Goal: Information Seeking & Learning: Learn about a topic

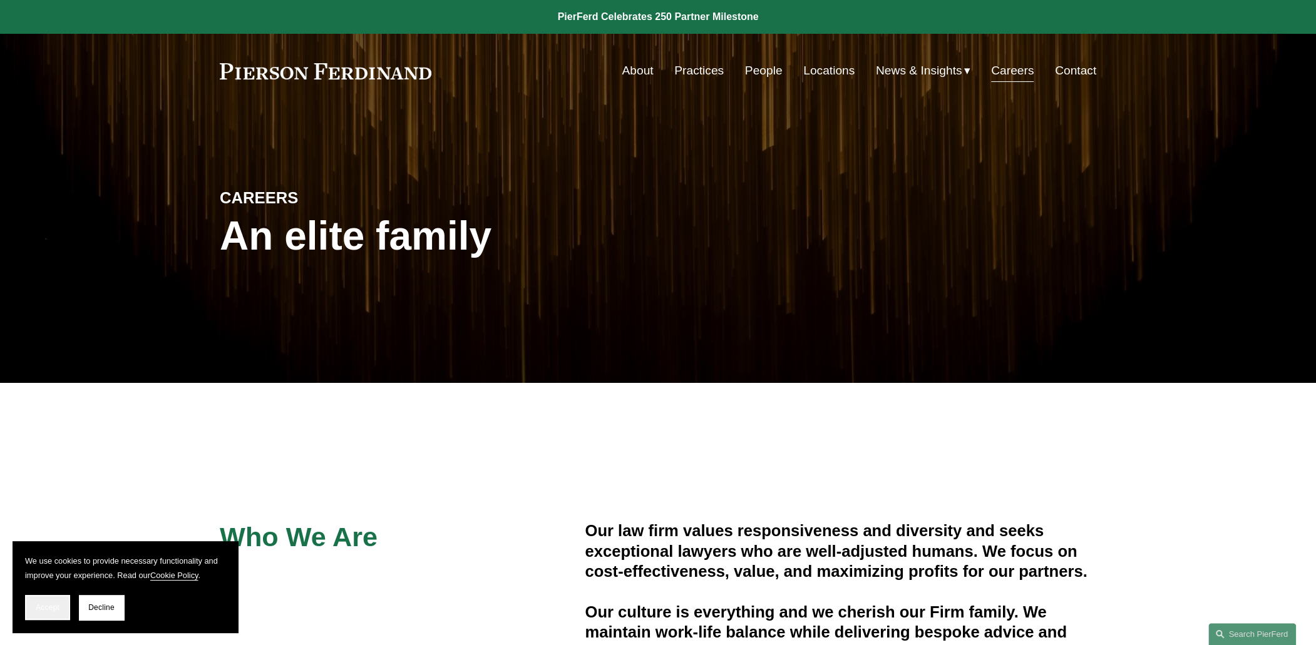
click at [33, 610] on button "Accept" at bounding box center [47, 607] width 45 height 25
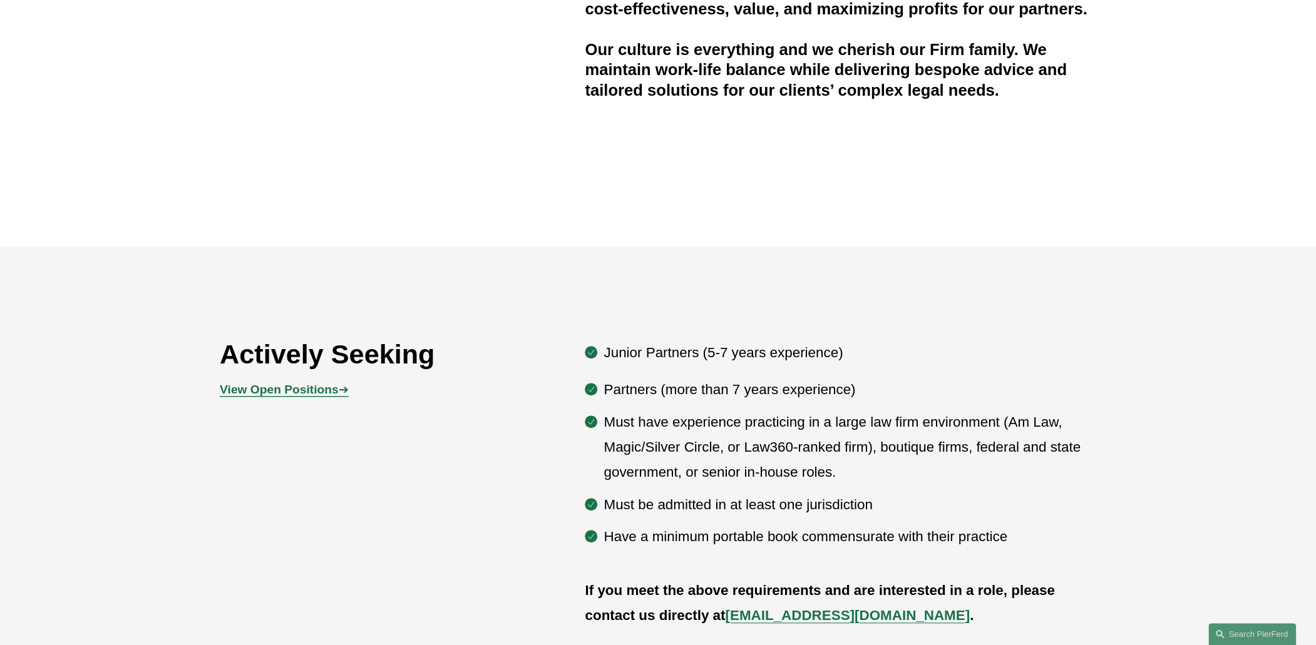
scroll to position [563, 0]
click at [292, 389] on strong "View Open Positions" at bounding box center [279, 388] width 118 height 13
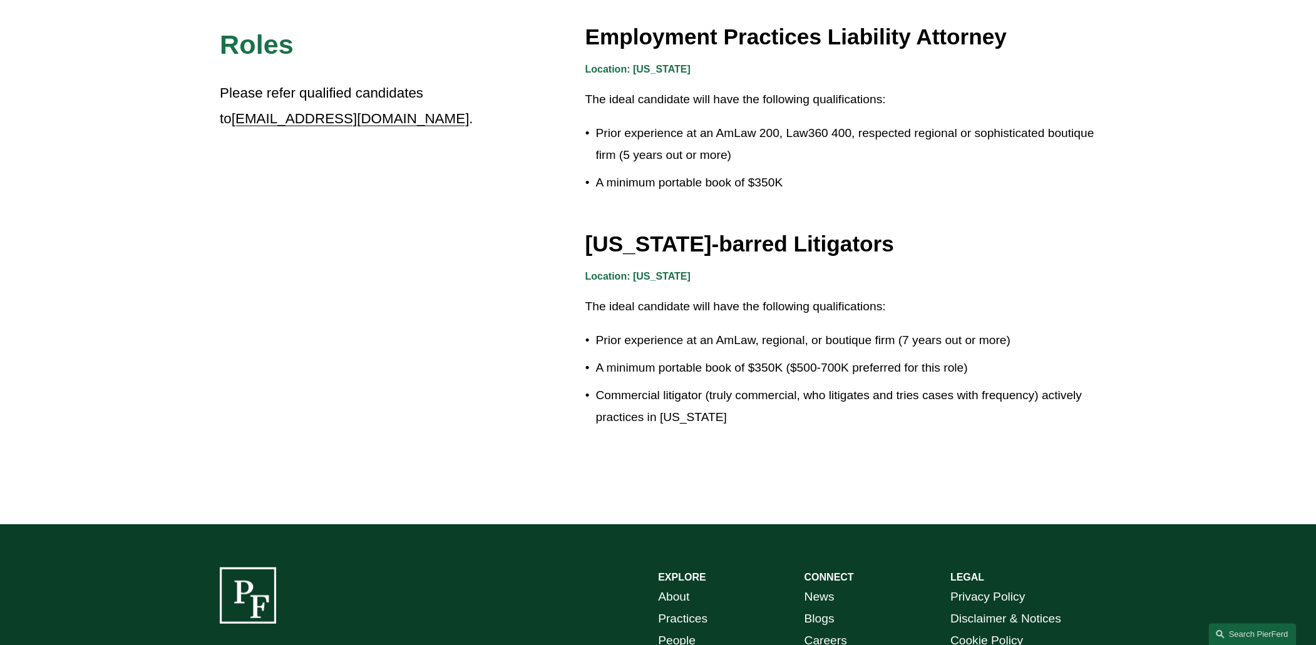
scroll to position [2247, 0]
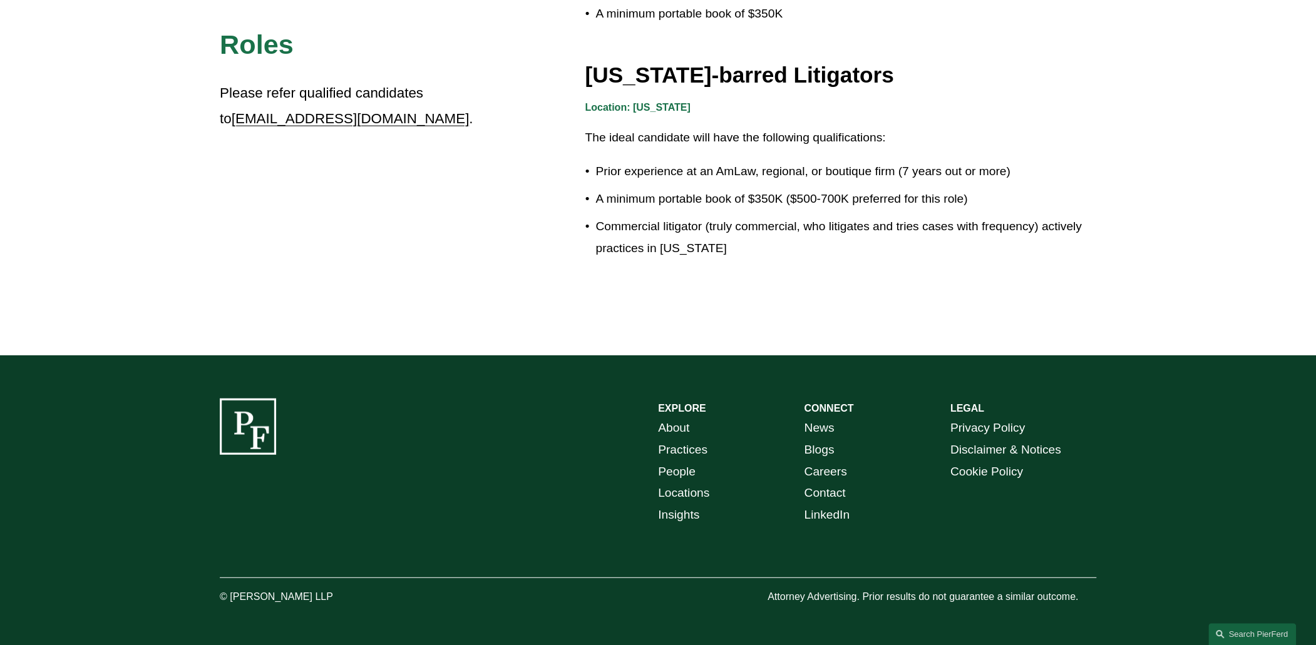
click at [693, 446] on link "Practices" at bounding box center [682, 450] width 49 height 22
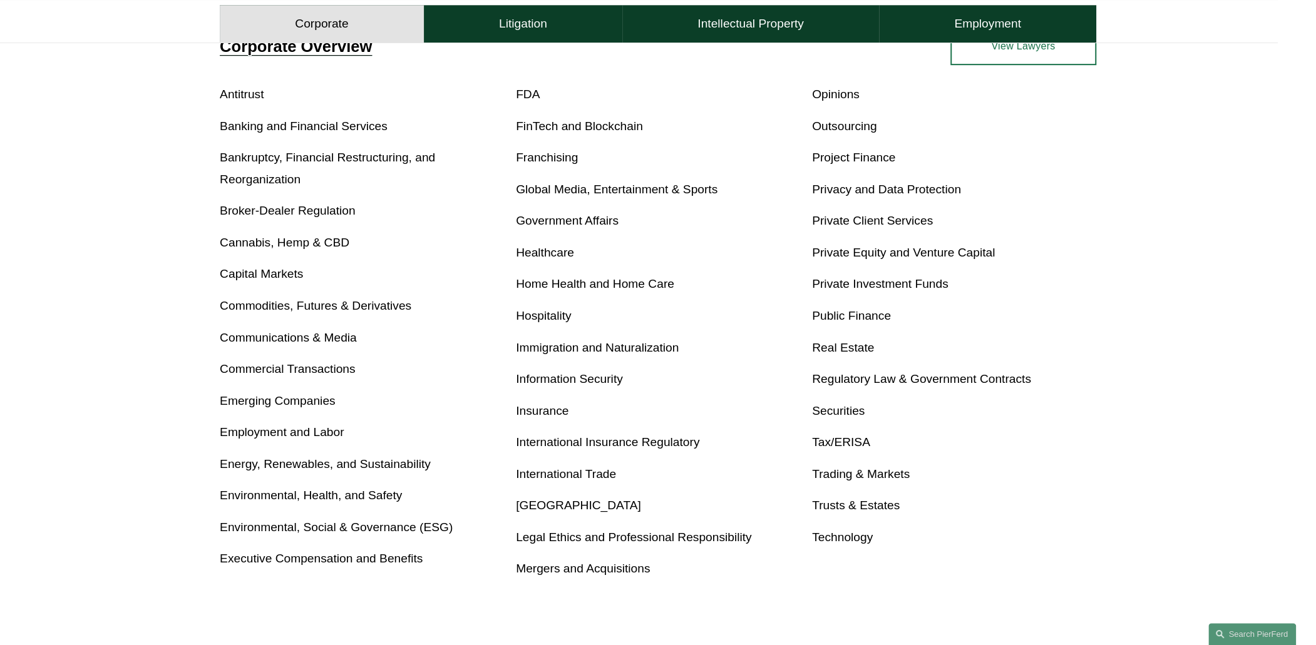
scroll to position [506, 0]
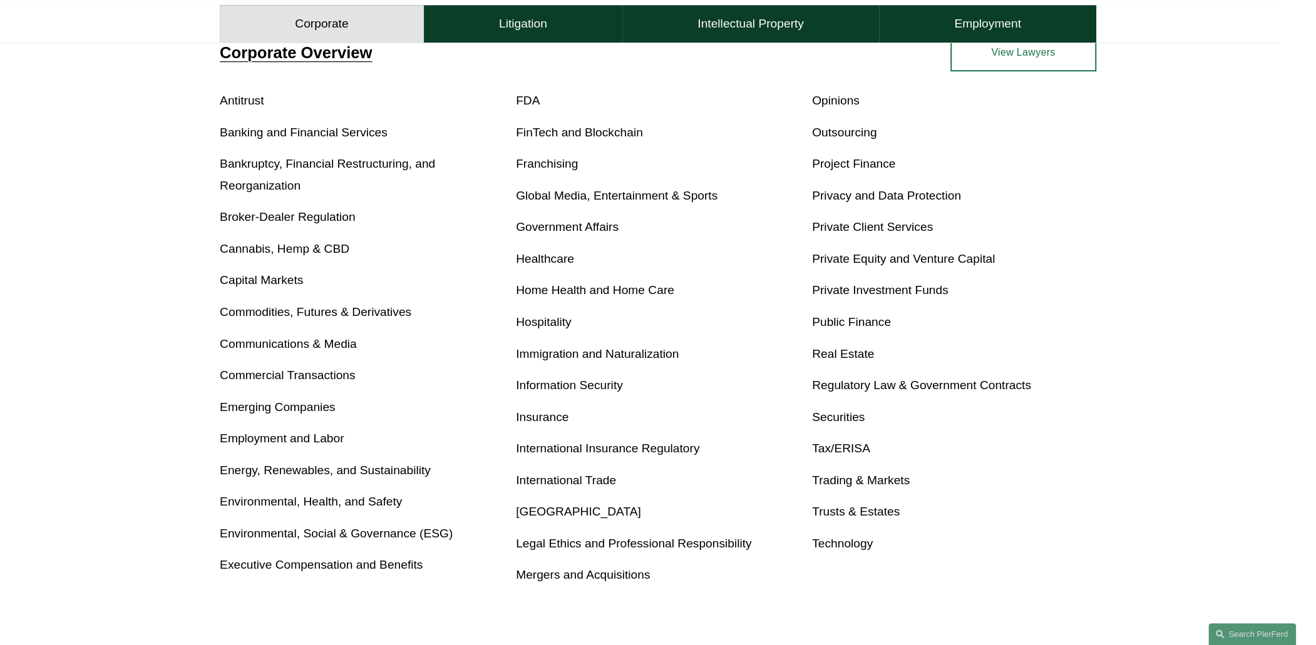
click at [839, 355] on link "Real Estate" at bounding box center [843, 353] width 62 height 13
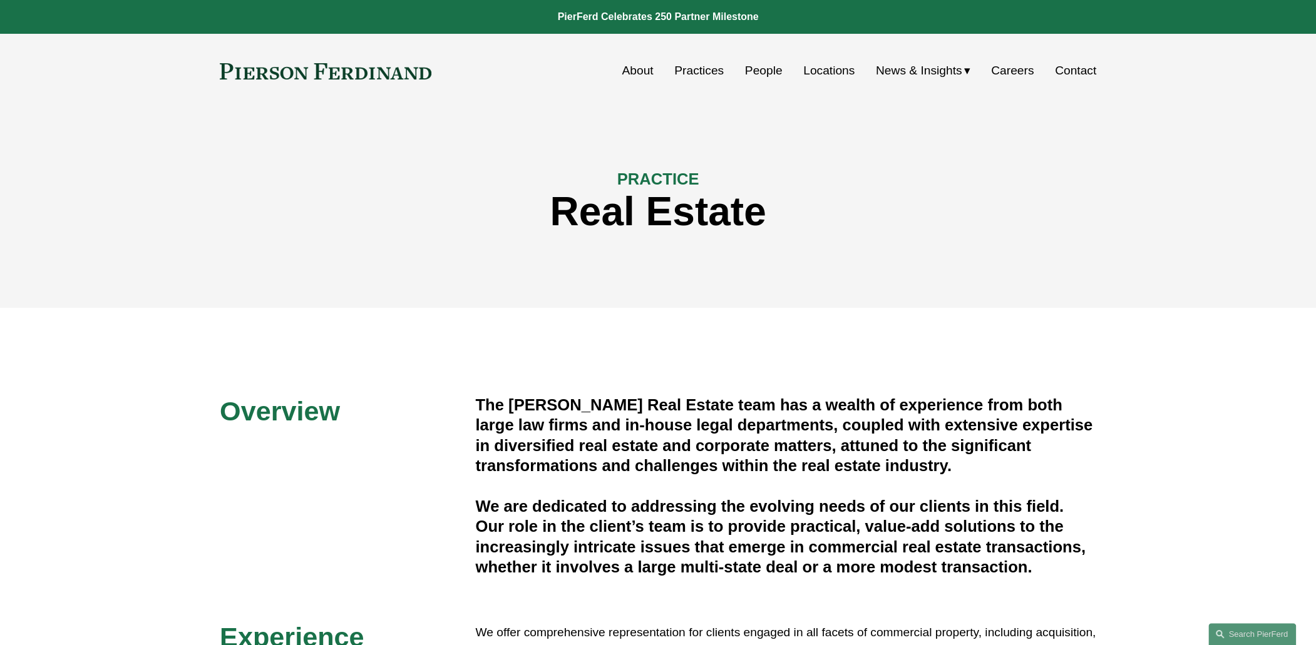
click at [630, 66] on link "About" at bounding box center [636, 71] width 31 height 24
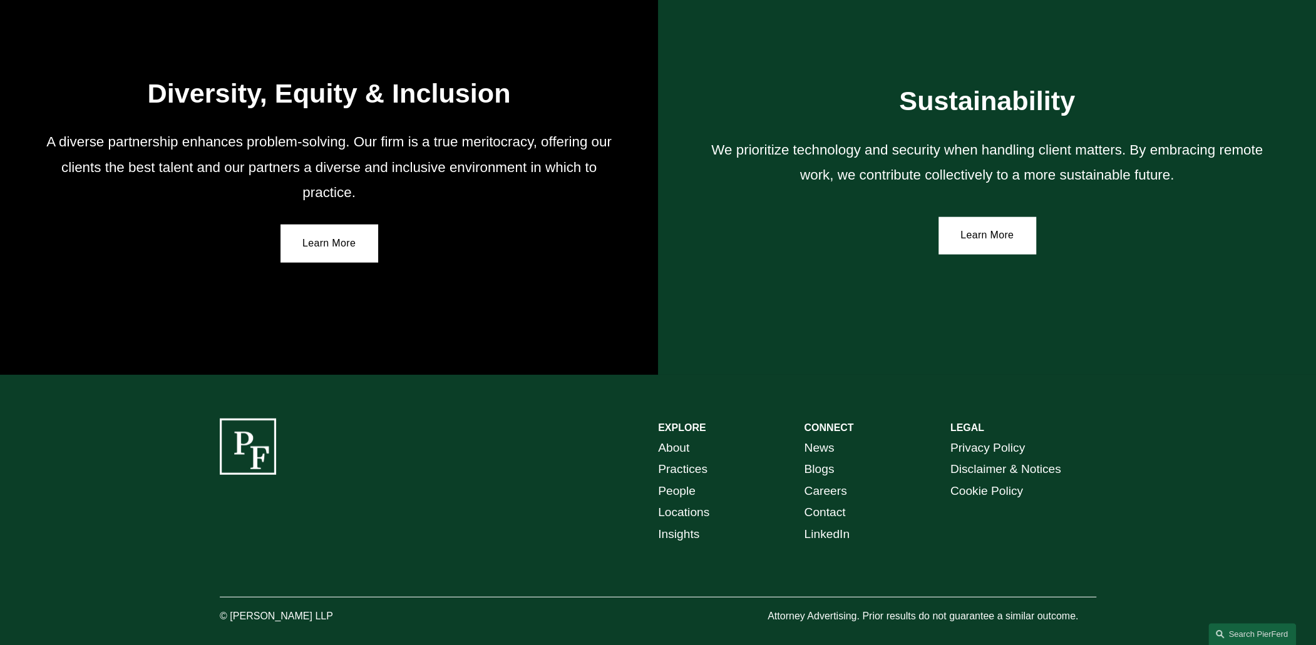
scroll to position [2303, 0]
